Goal: Find specific page/section: Find specific page/section

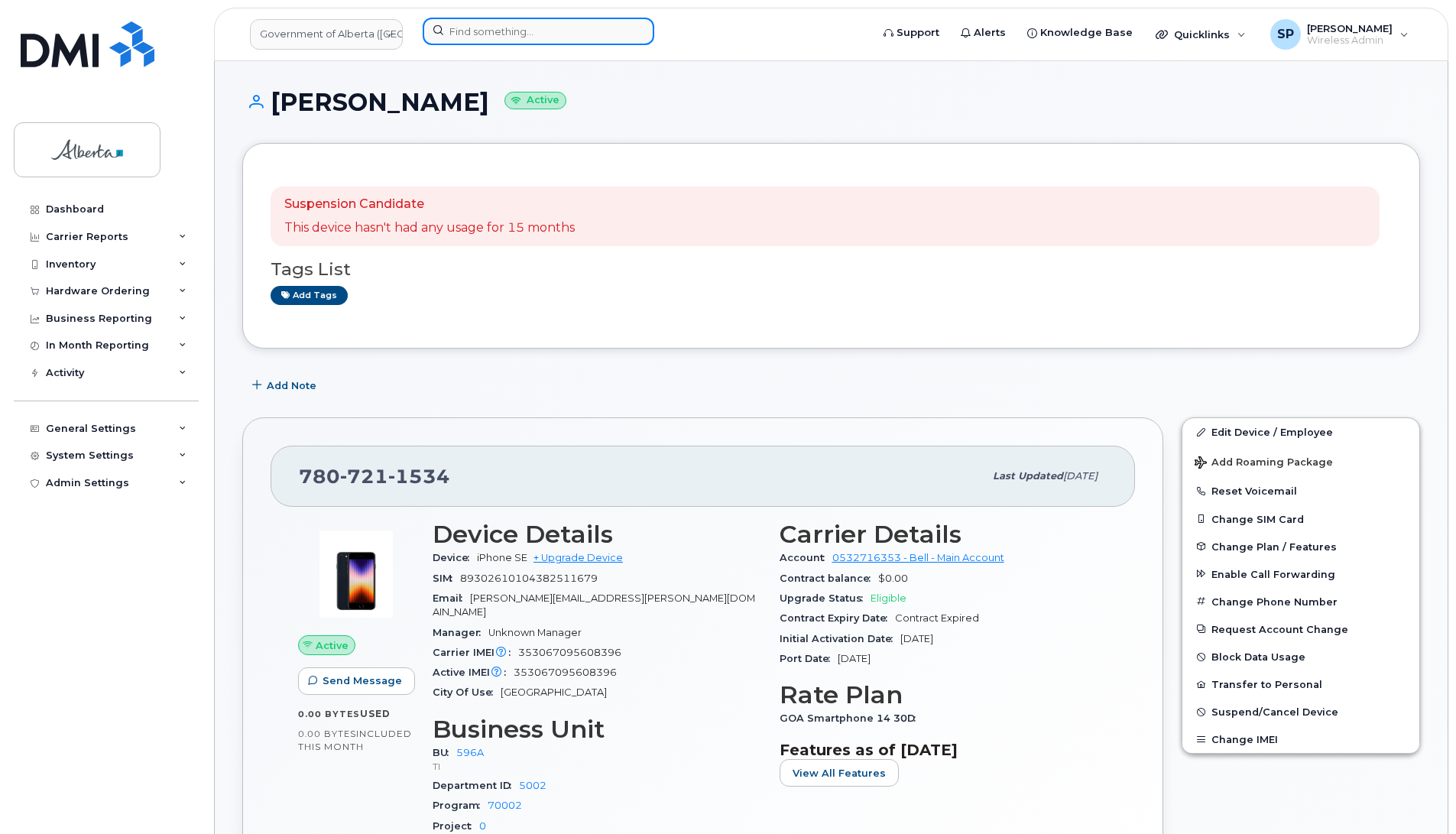
click at [523, 28] on input at bounding box center [538, 31] width 231 height 27
paste input "7805185554"
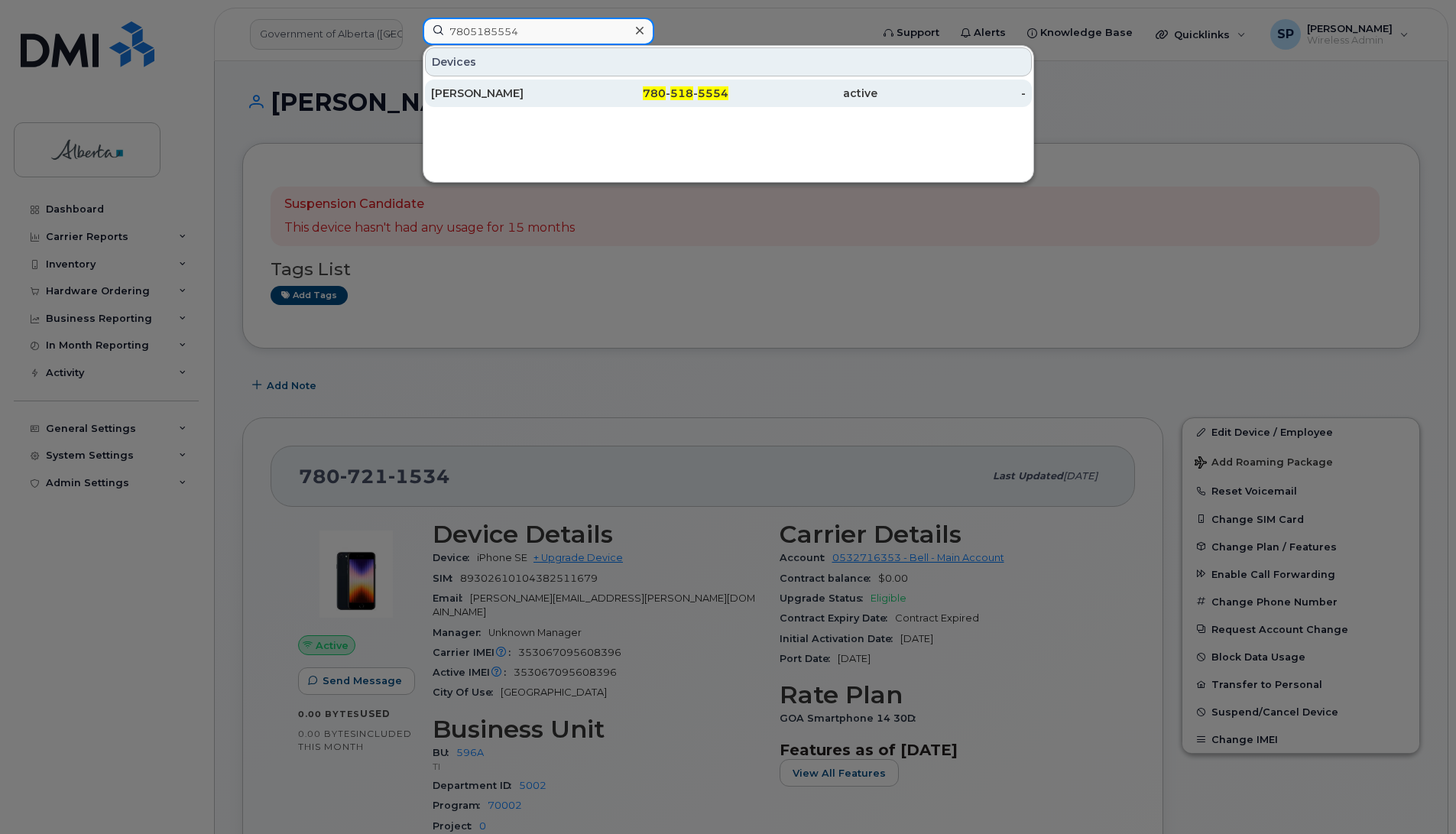
type input "7805185554"
click at [486, 94] on div "Reg Arbuckle" at bounding box center [506, 93] width 149 height 15
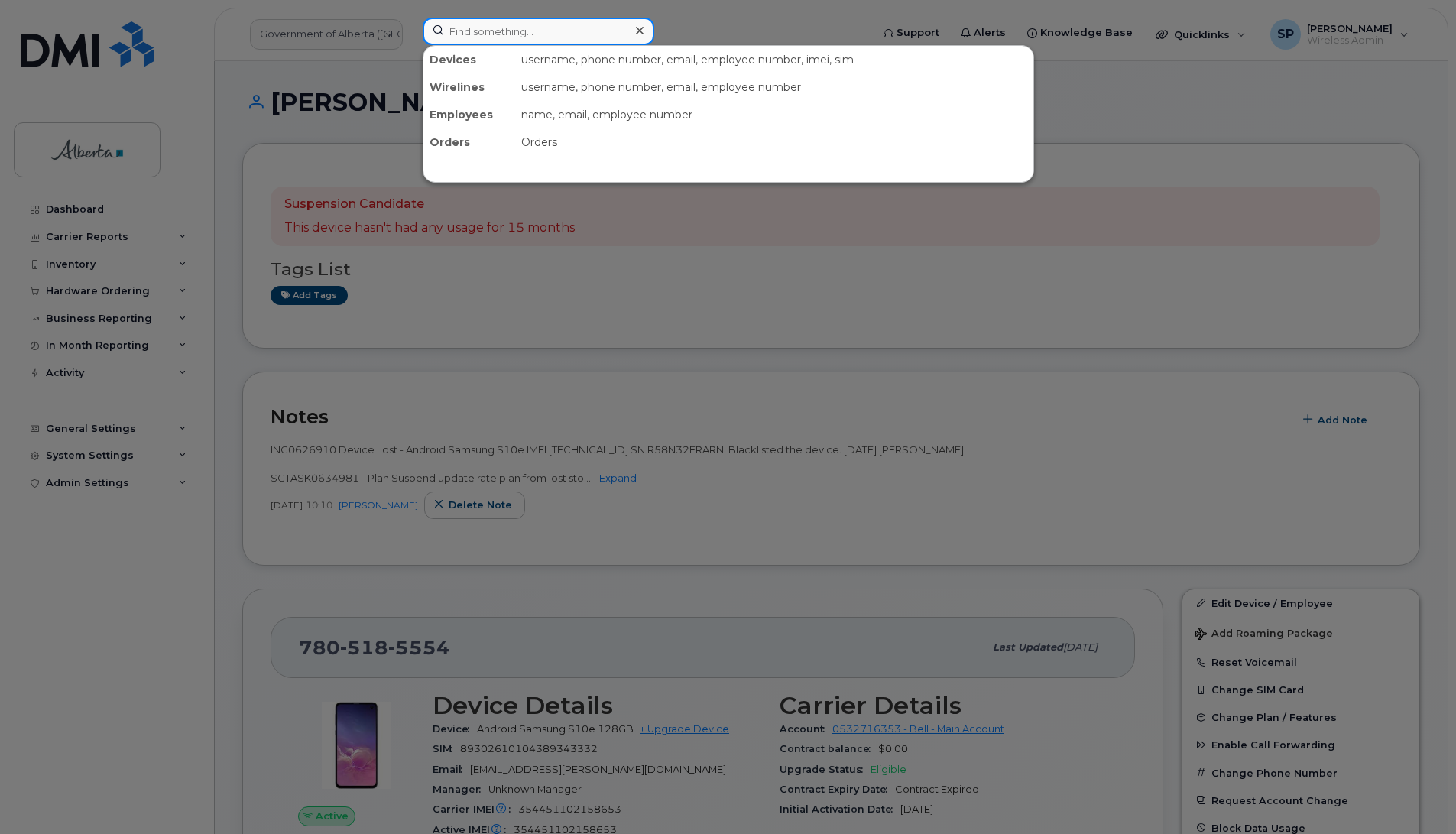
click at [476, 31] on input at bounding box center [538, 31] width 231 height 27
paste input "4035939644"
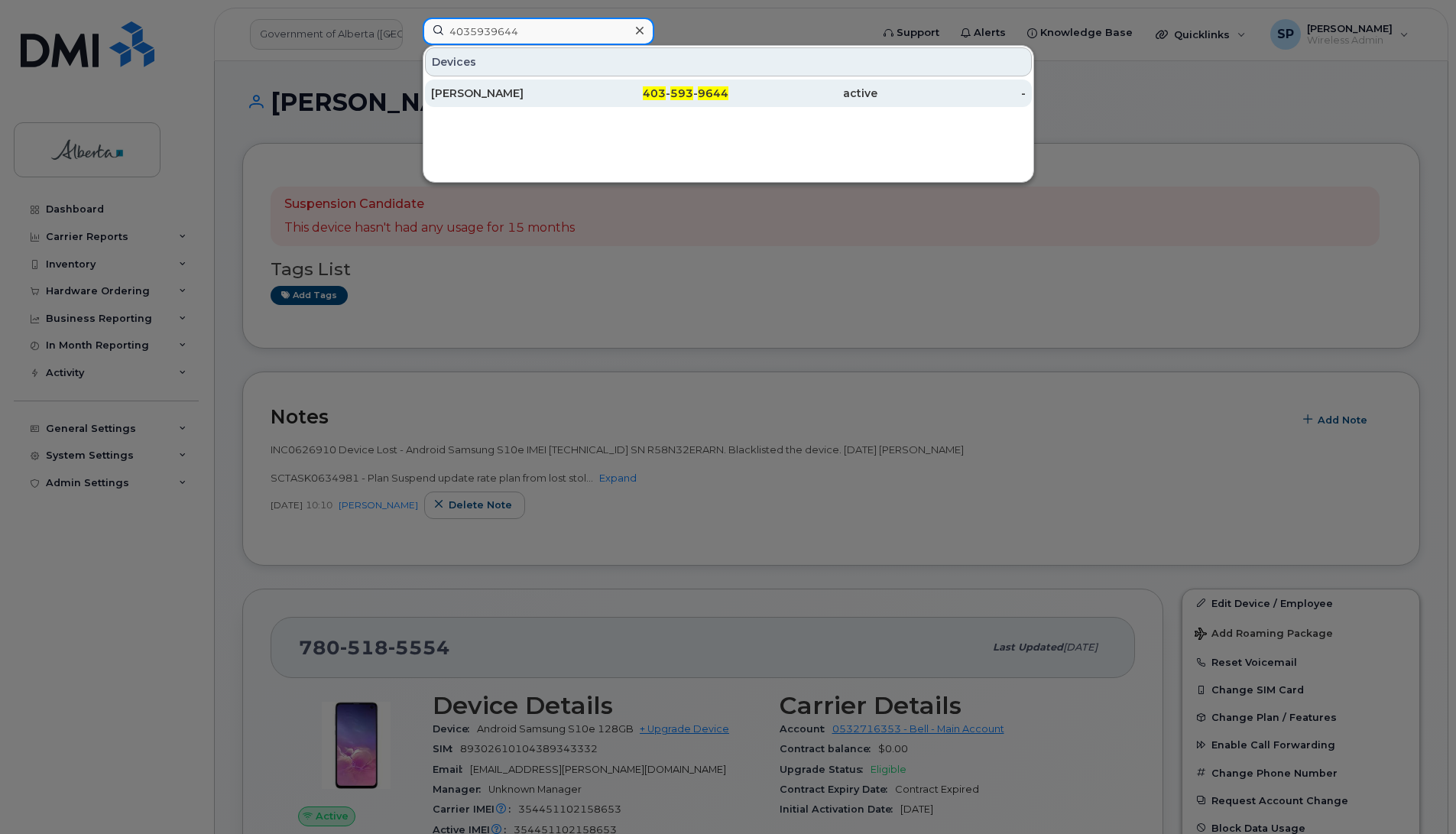
type input "4035939644"
click at [482, 96] on div "Heather McCubbin" at bounding box center [506, 93] width 149 height 15
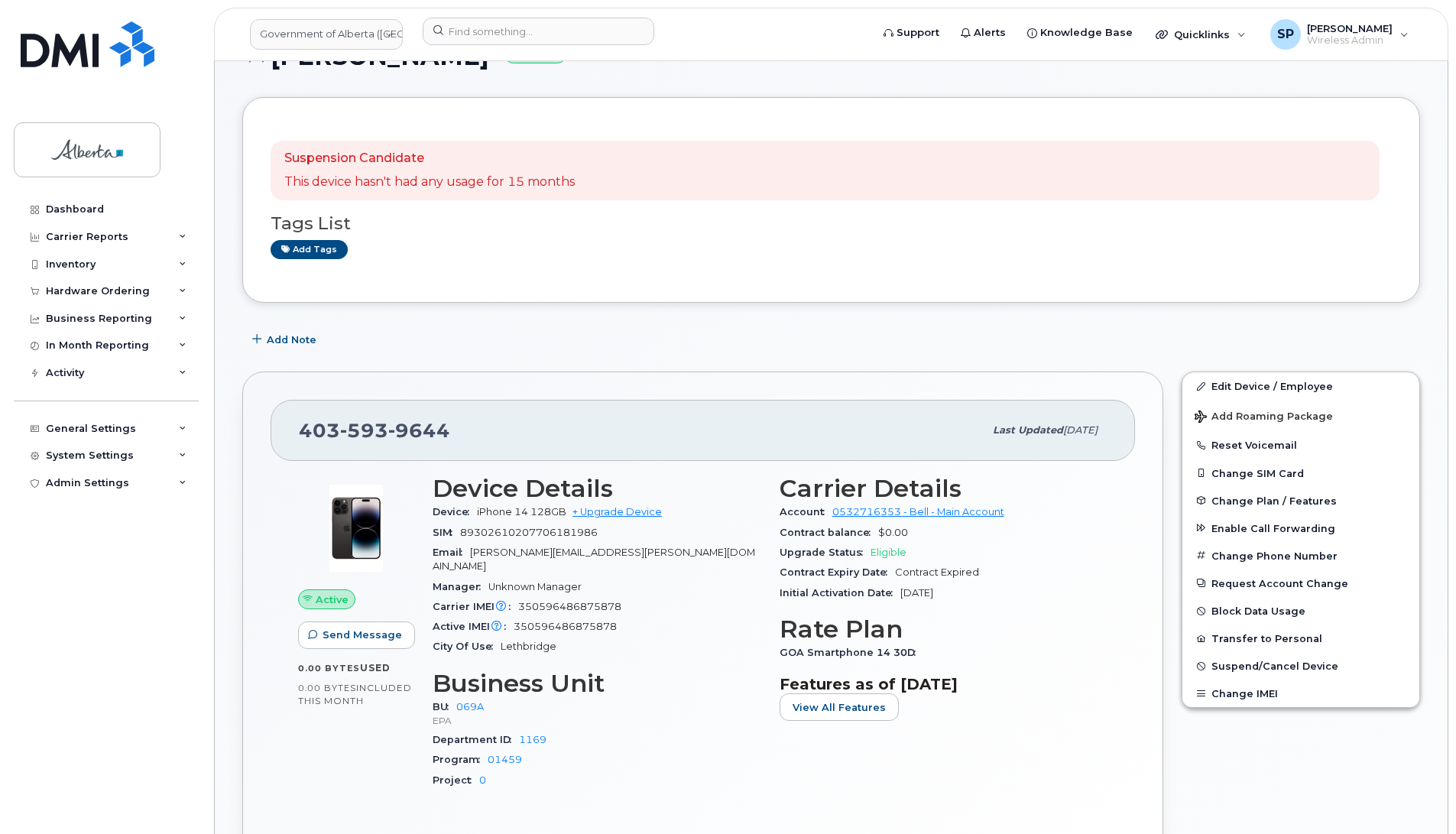
scroll to position [201, 0]
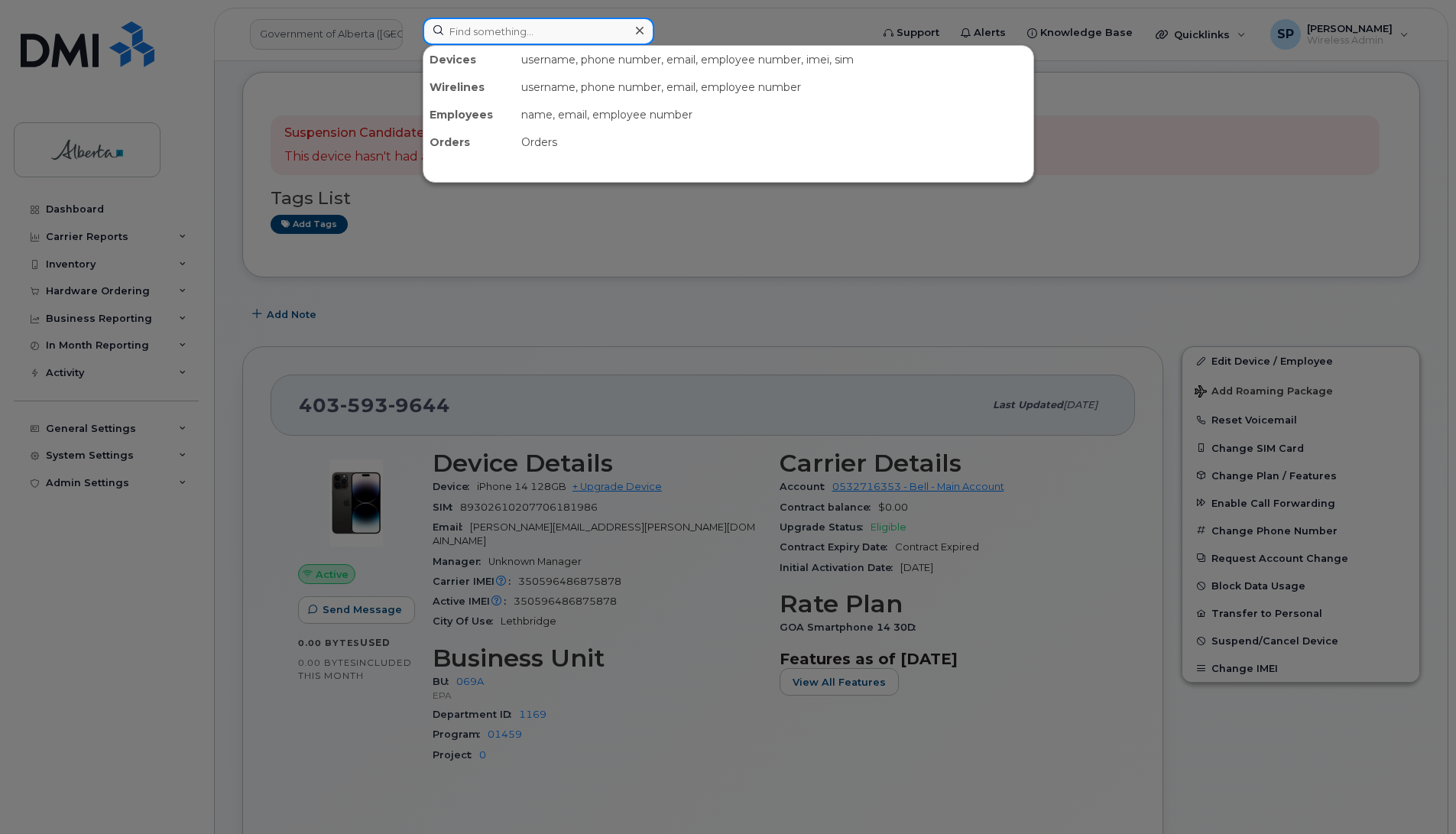
click at [474, 33] on input at bounding box center [538, 31] width 231 height 27
paste input "7807781609"
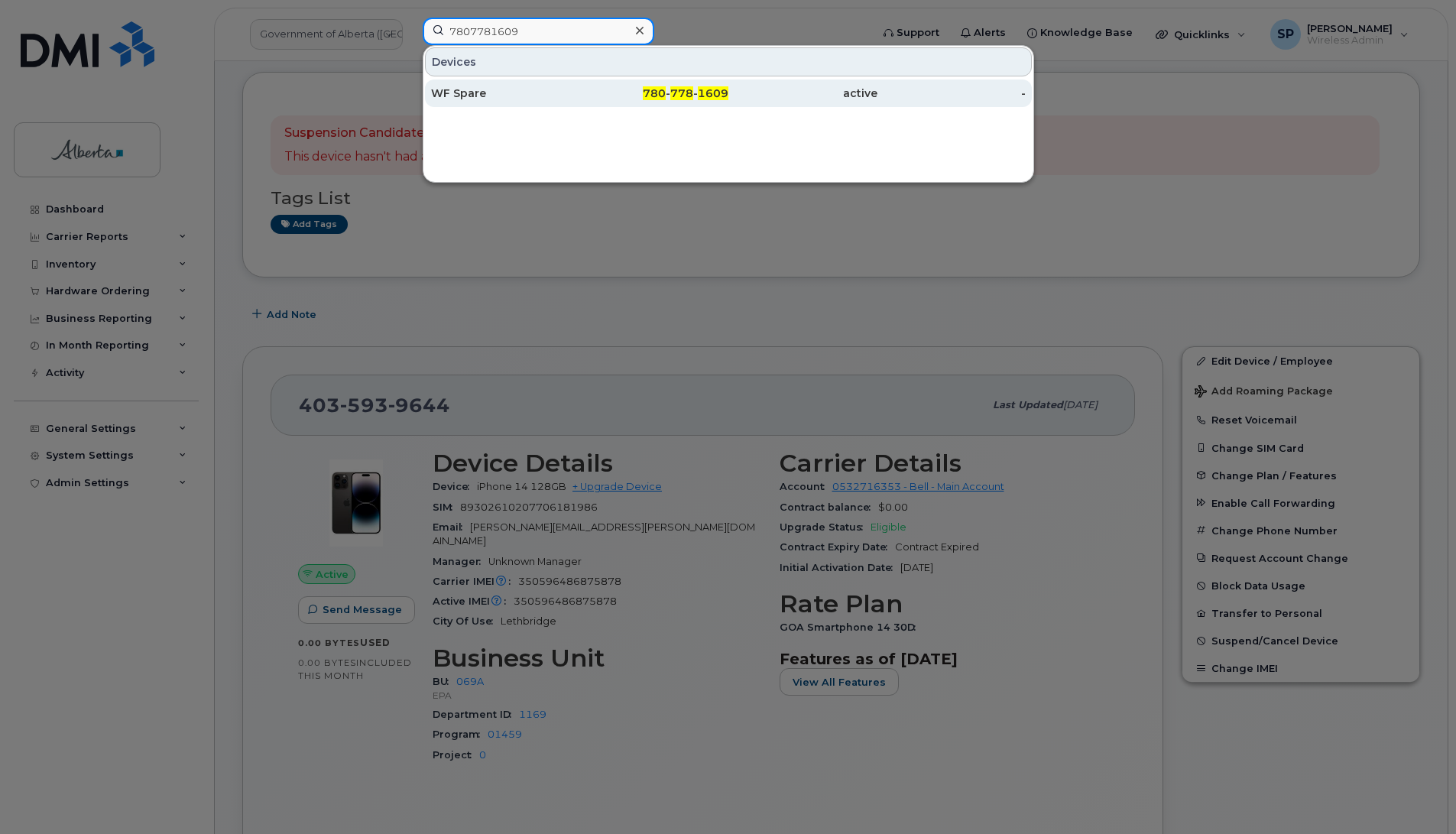
type input "7807781609"
click at [478, 92] on div "WF Spare" at bounding box center [506, 93] width 149 height 15
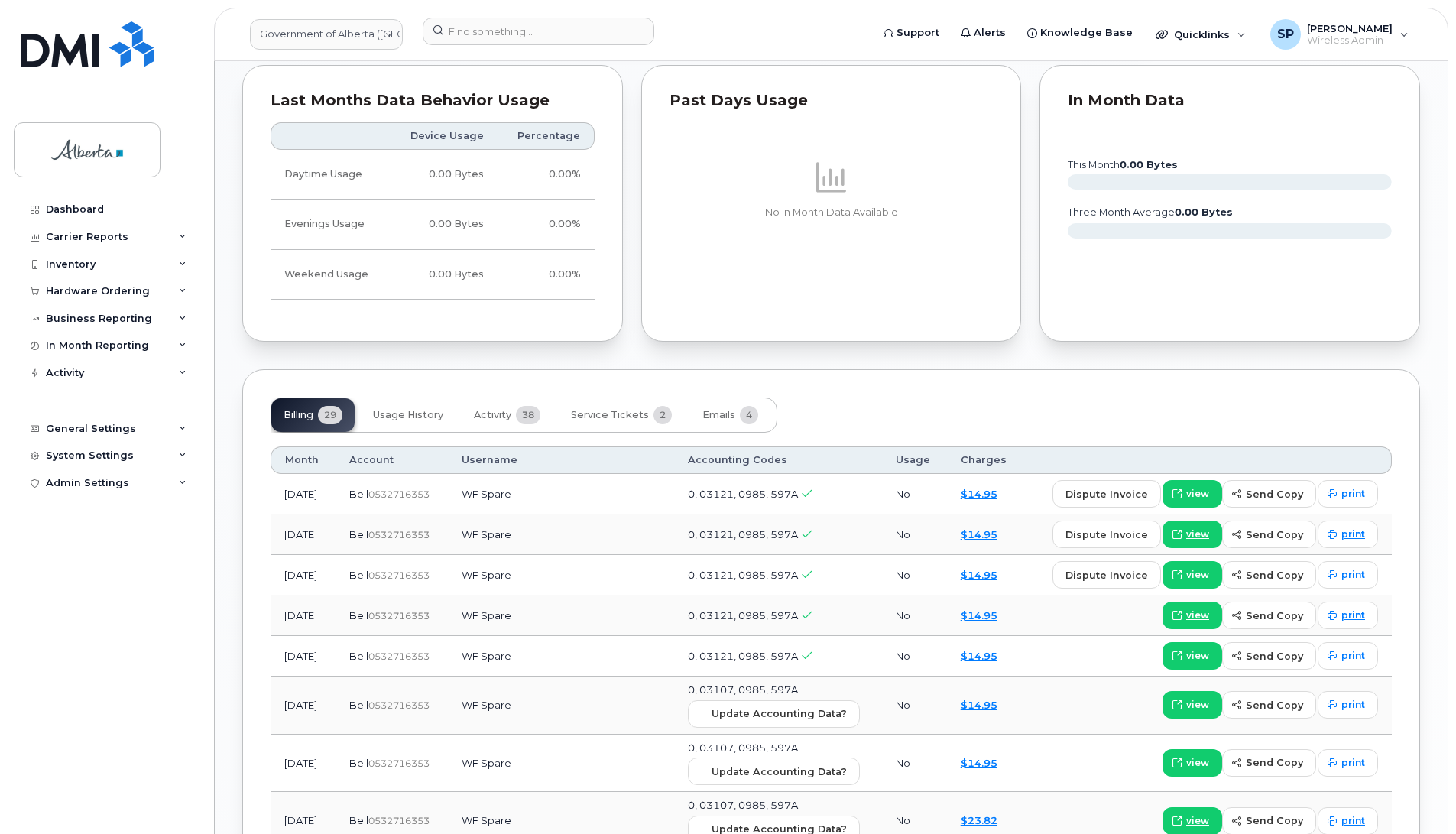
scroll to position [1162, 0]
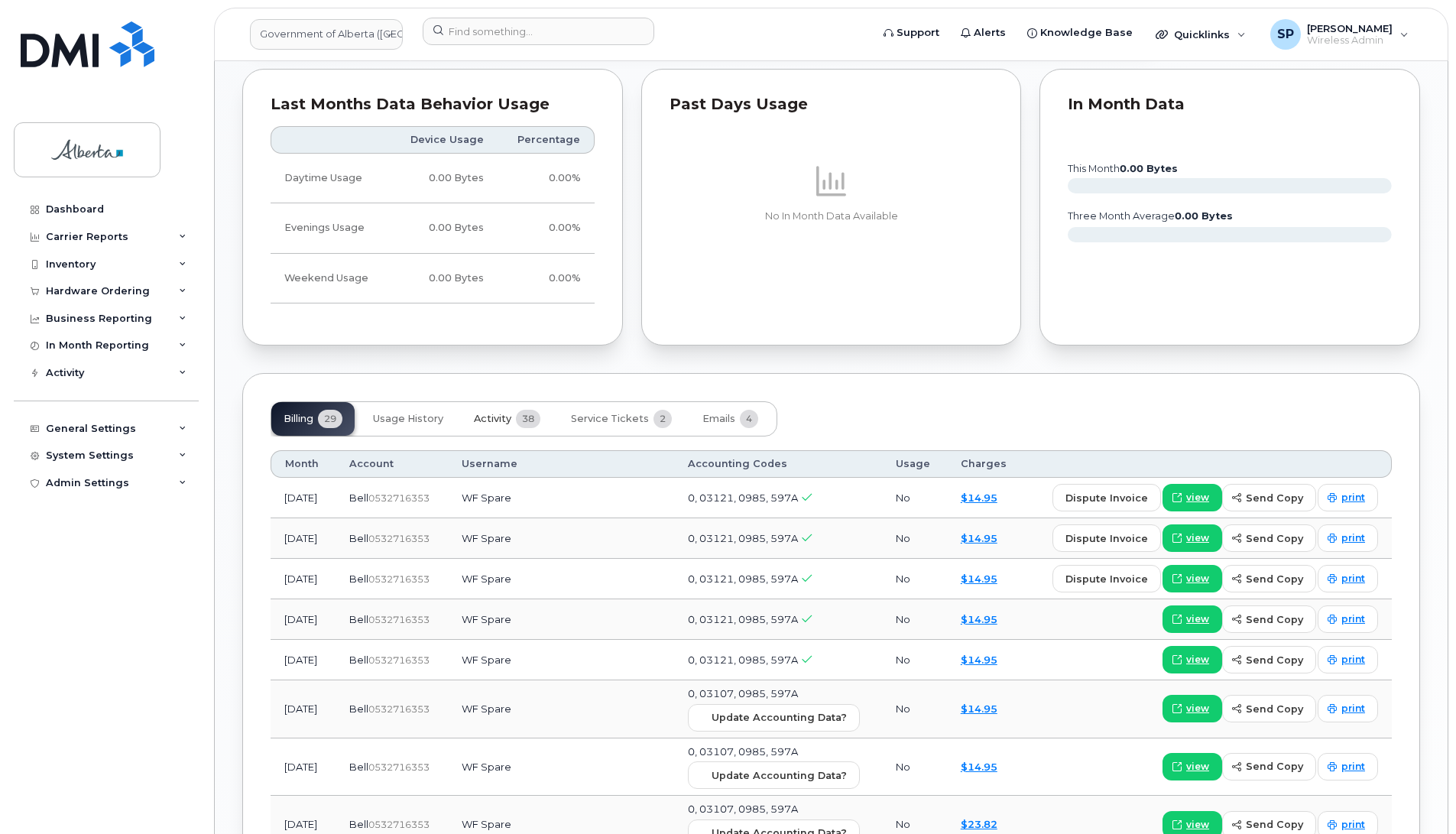
click at [489, 425] on span "Activity" at bounding box center [492, 418] width 38 height 12
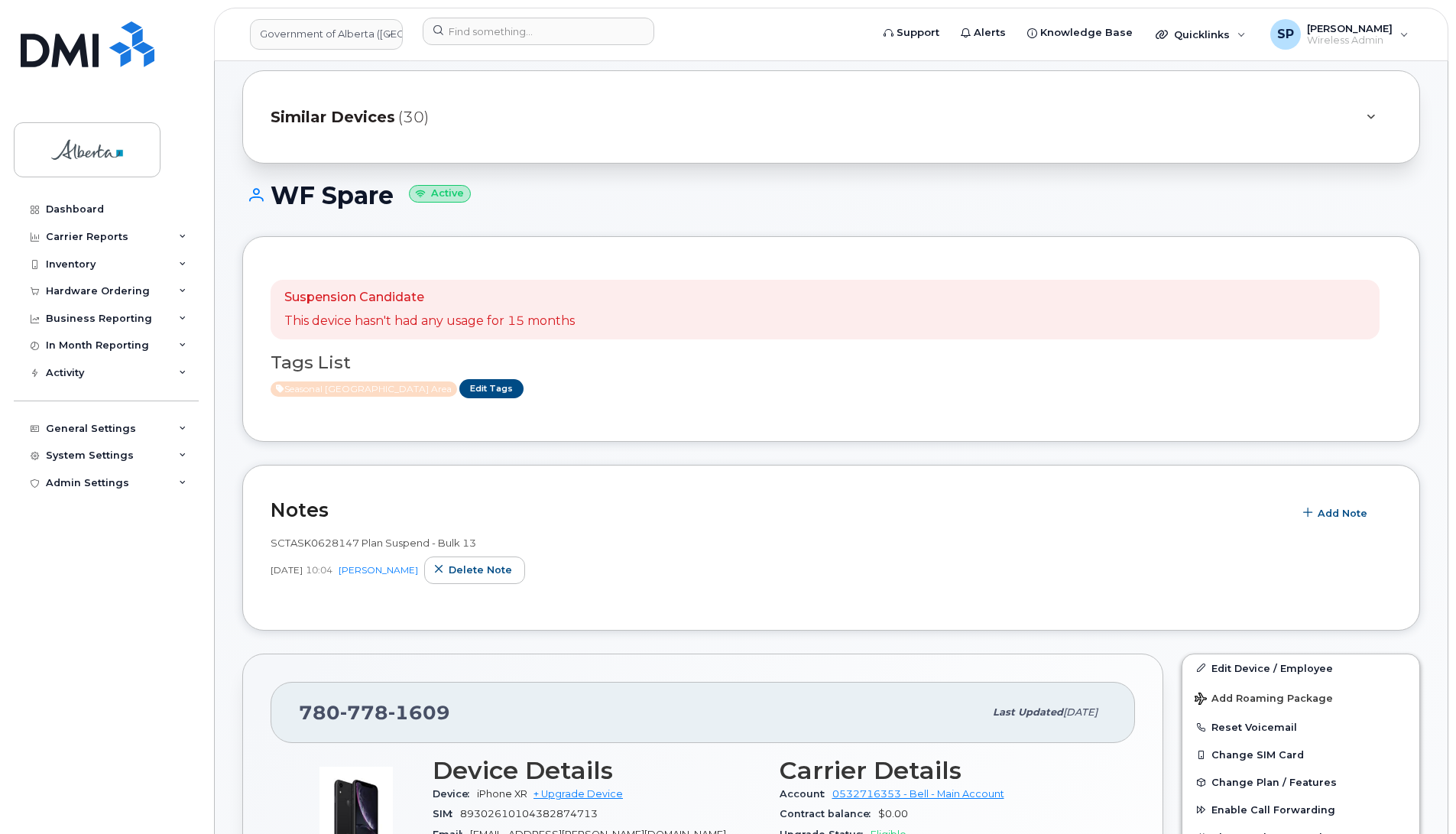
scroll to position [40, 0]
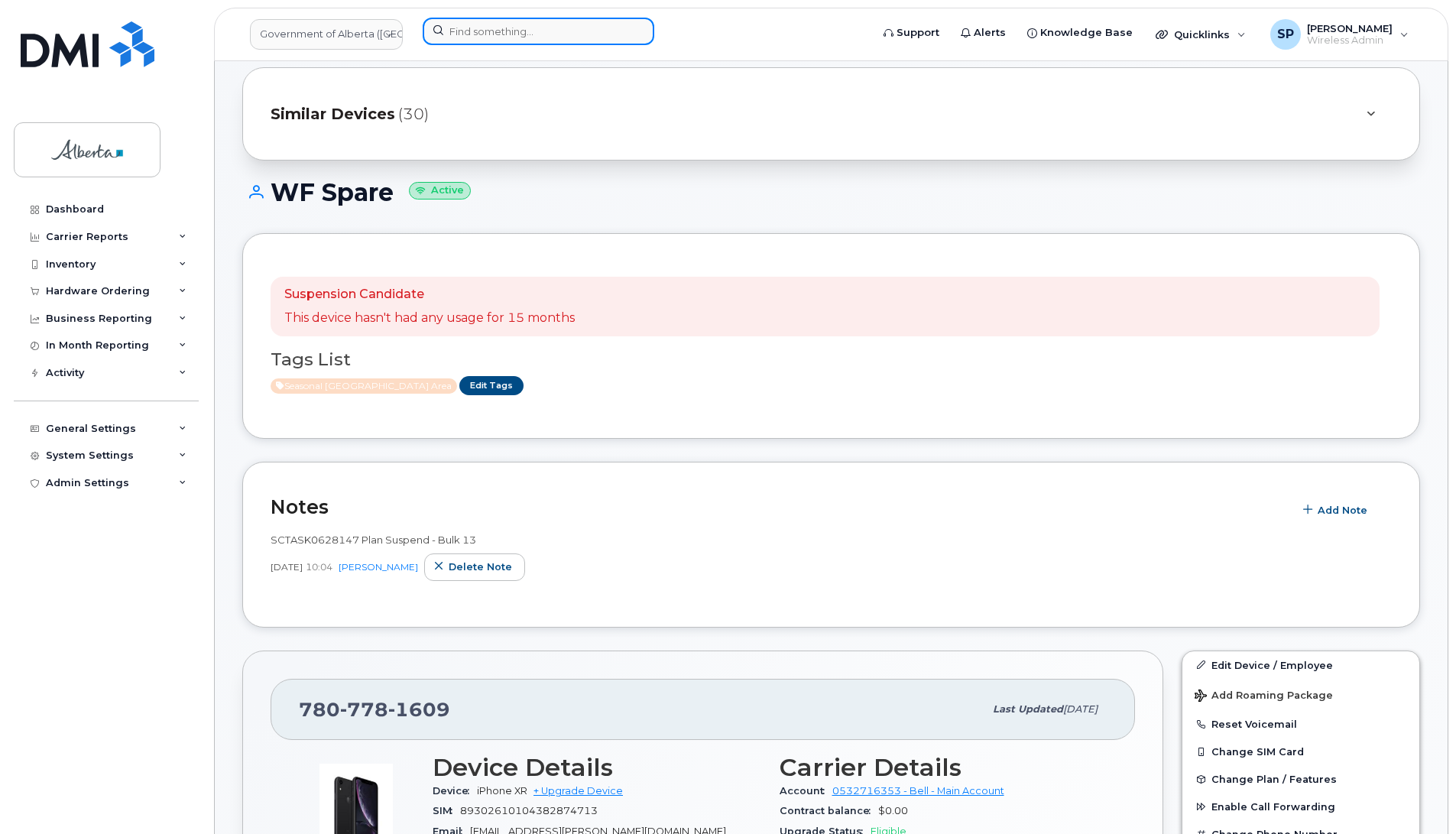
click at [559, 29] on input at bounding box center [538, 31] width 231 height 27
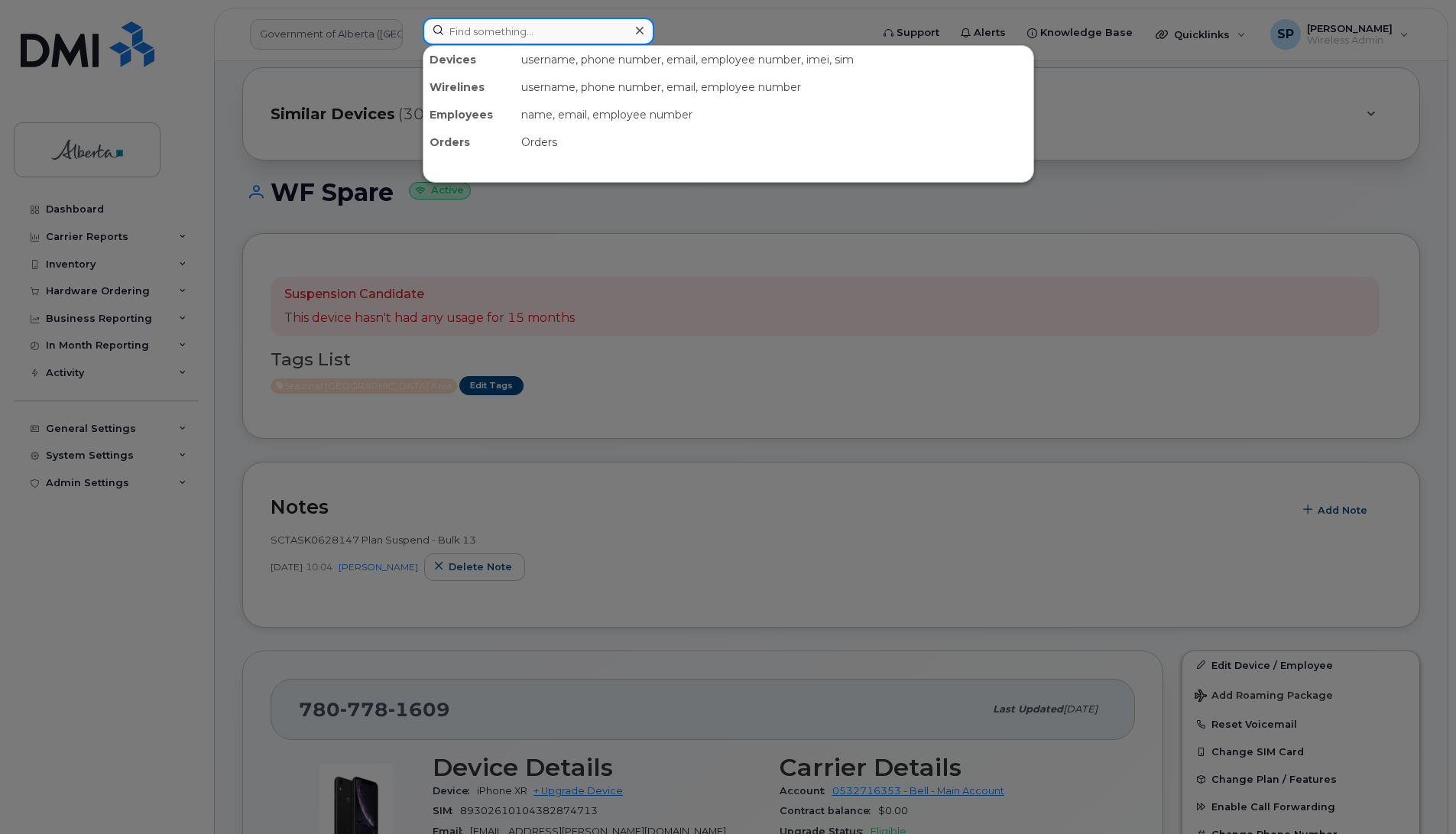
paste input "7802647159"
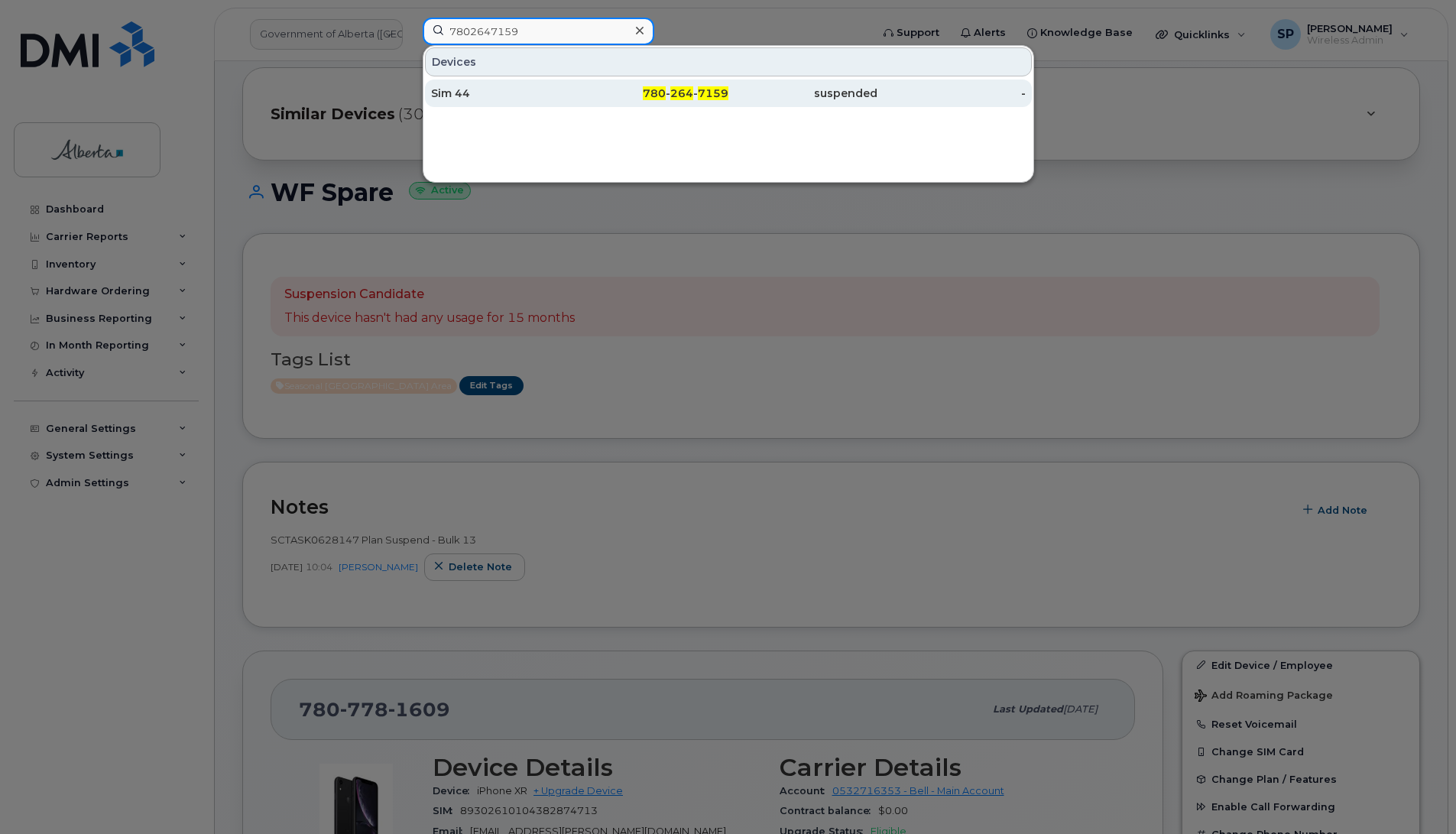
type input "7802647159"
click at [486, 96] on div "Sim 44" at bounding box center [506, 93] width 149 height 15
